Goal: Navigation & Orientation: Find specific page/section

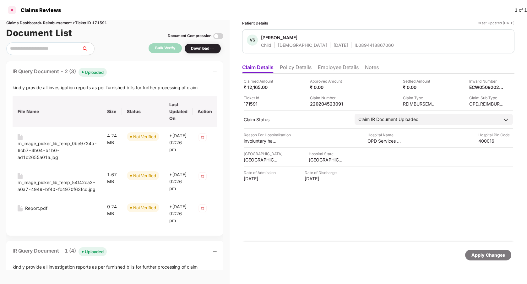
click at [12, 9] on div at bounding box center [12, 10] width 10 height 10
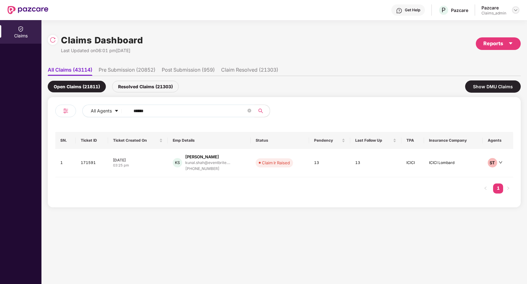
click at [514, 10] on img at bounding box center [515, 10] width 5 height 5
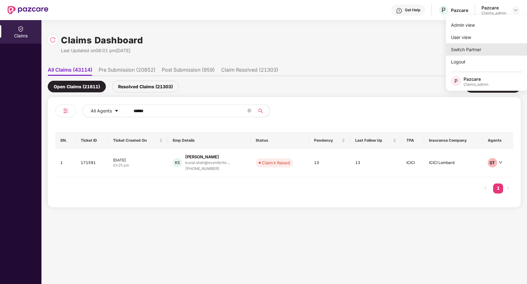
click at [487, 49] on div "Switch Partner" at bounding box center [487, 49] width 82 height 12
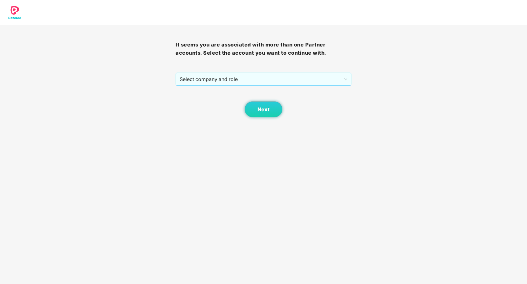
click at [330, 77] on span "Select company and role" at bounding box center [263, 79] width 167 height 12
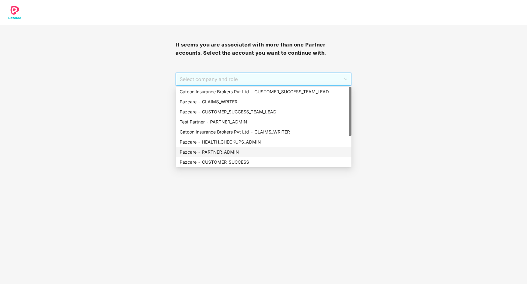
click at [260, 150] on div "Pazcare - PARTNER_ADMIN" at bounding box center [264, 152] width 168 height 7
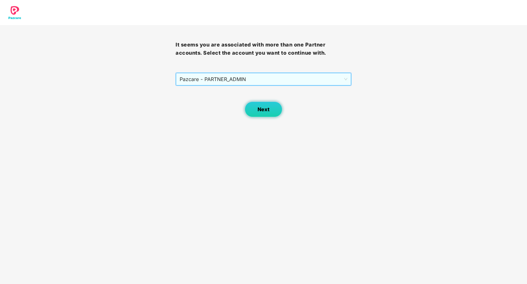
click at [266, 114] on button "Next" at bounding box center [264, 109] width 38 height 16
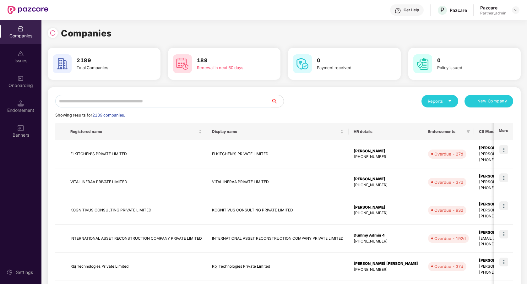
click at [253, 95] on input "text" at bounding box center [163, 101] width 216 height 13
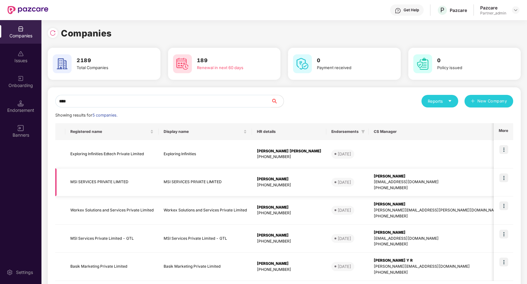
type input "***"
click at [505, 177] on img at bounding box center [503, 177] width 9 height 9
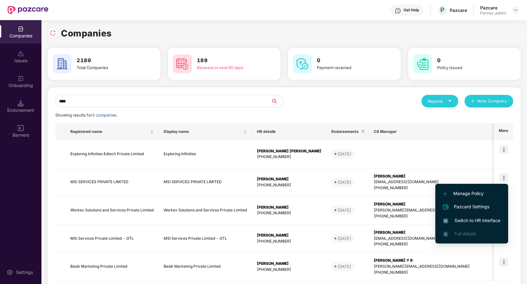
click at [481, 219] on span "Switch to HR interface" at bounding box center [471, 220] width 57 height 7
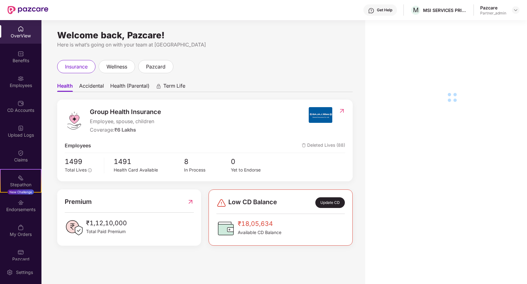
click at [31, 86] on div "Employees" at bounding box center [20, 85] width 41 height 6
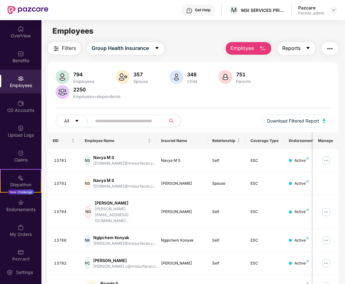
click at [304, 47] on button "Reports" at bounding box center [297, 48] width 38 height 13
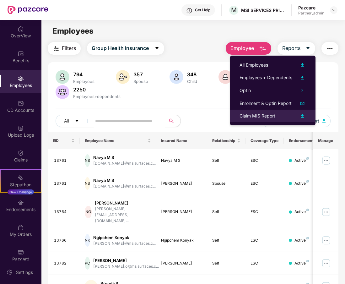
click at [303, 116] on img at bounding box center [303, 116] width 8 height 8
